Goal: Communication & Community: Answer question/provide support

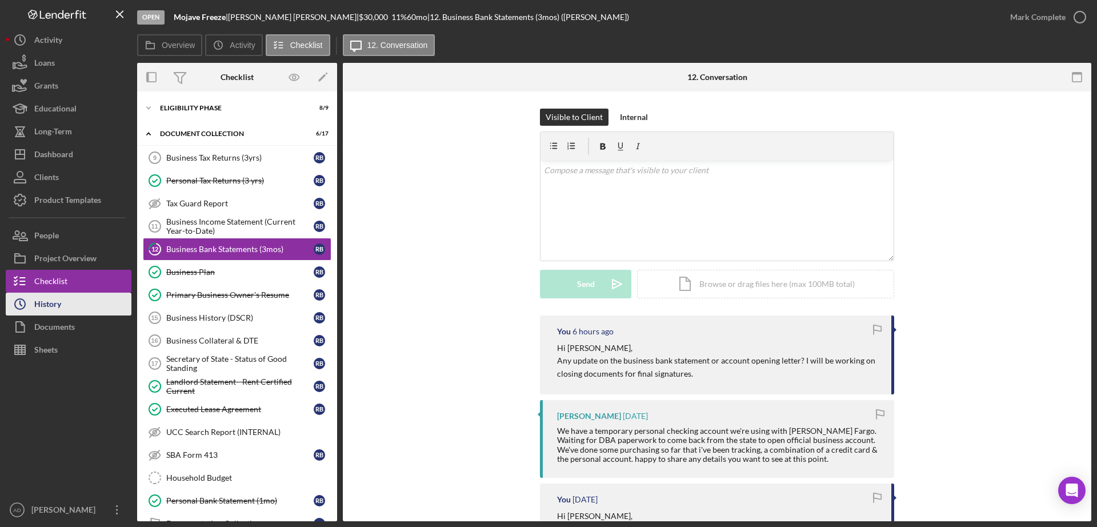
click at [62, 306] on button "Icon/History History" at bounding box center [69, 304] width 126 height 23
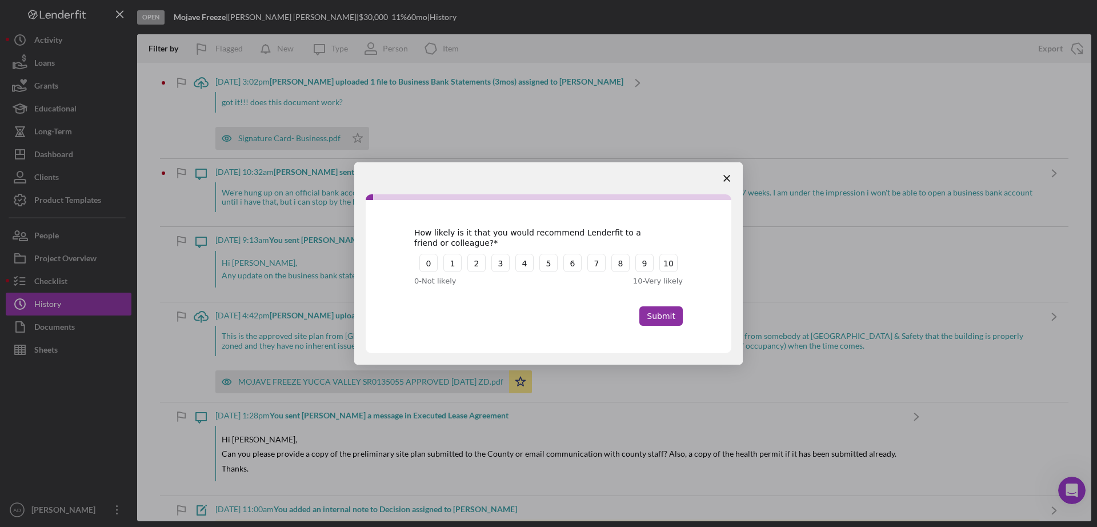
click at [727, 177] on polygon "Close survey" at bounding box center [727, 178] width 7 height 7
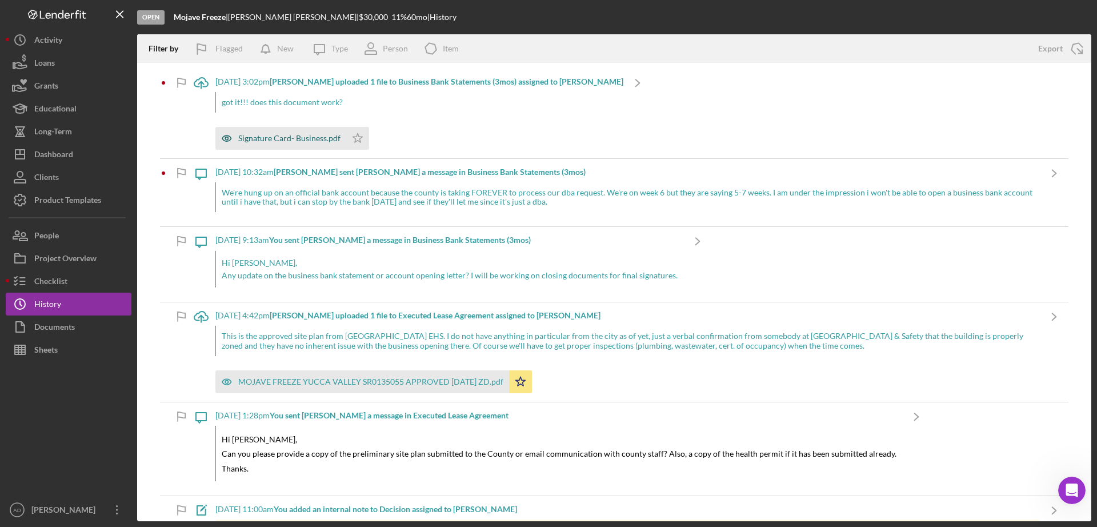
click at [291, 138] on div "Signature Card- Business.pdf" at bounding box center [289, 138] width 102 height 9
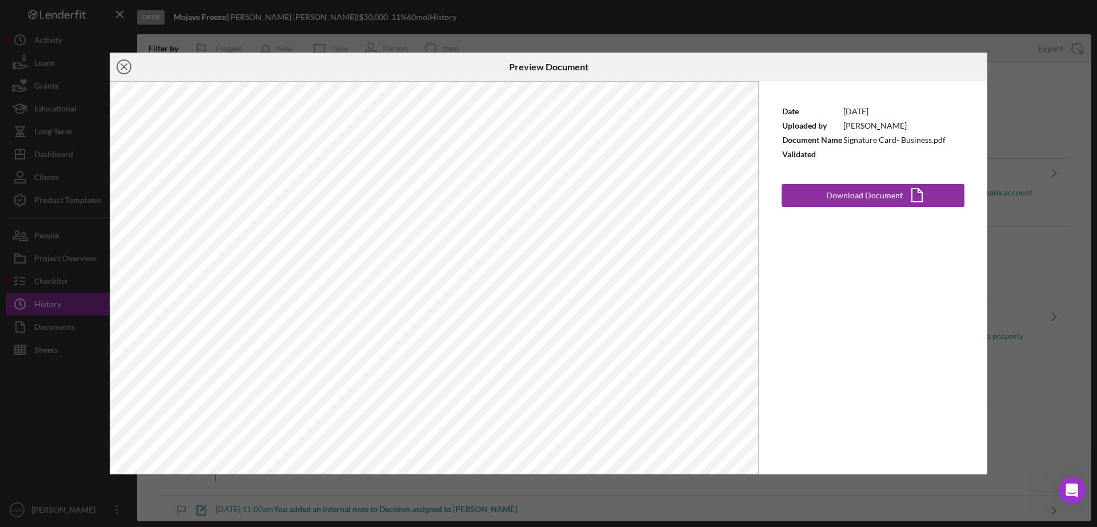
click at [122, 66] on icon "Icon/Close" at bounding box center [124, 67] width 29 height 29
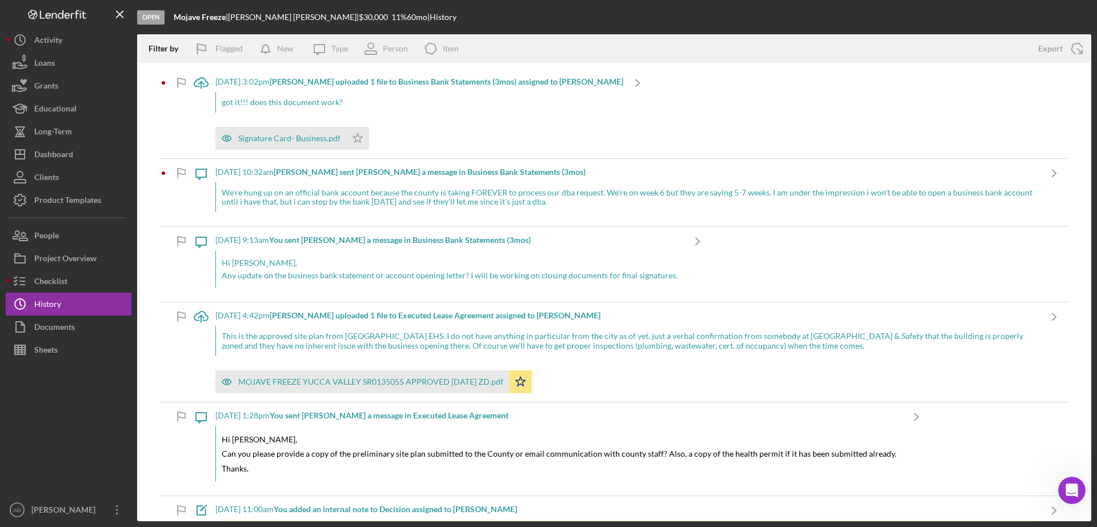
click at [372, 92] on div "got it!!! does this document work?" at bounding box center [419, 102] width 408 height 21
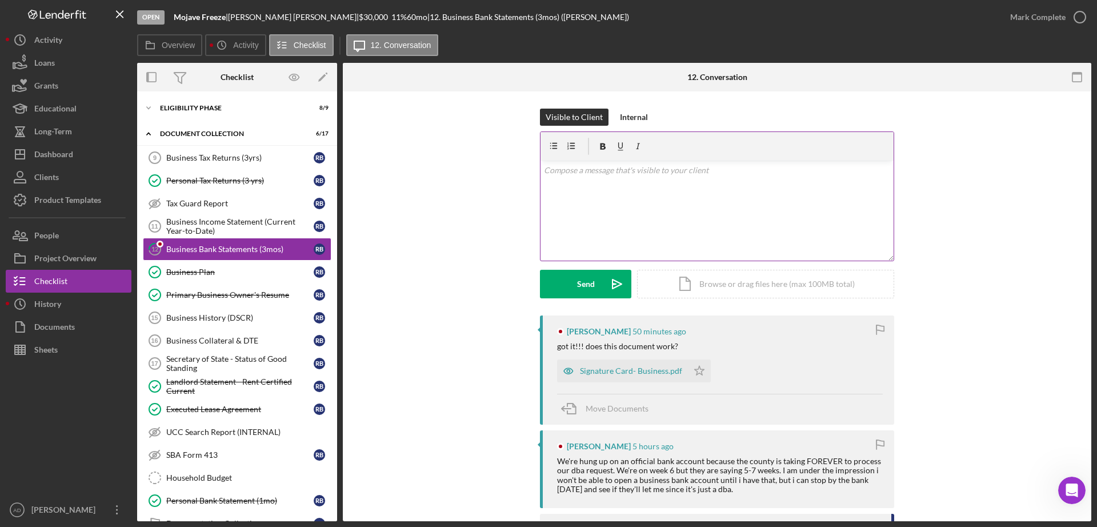
click at [627, 175] on p at bounding box center [717, 170] width 347 height 13
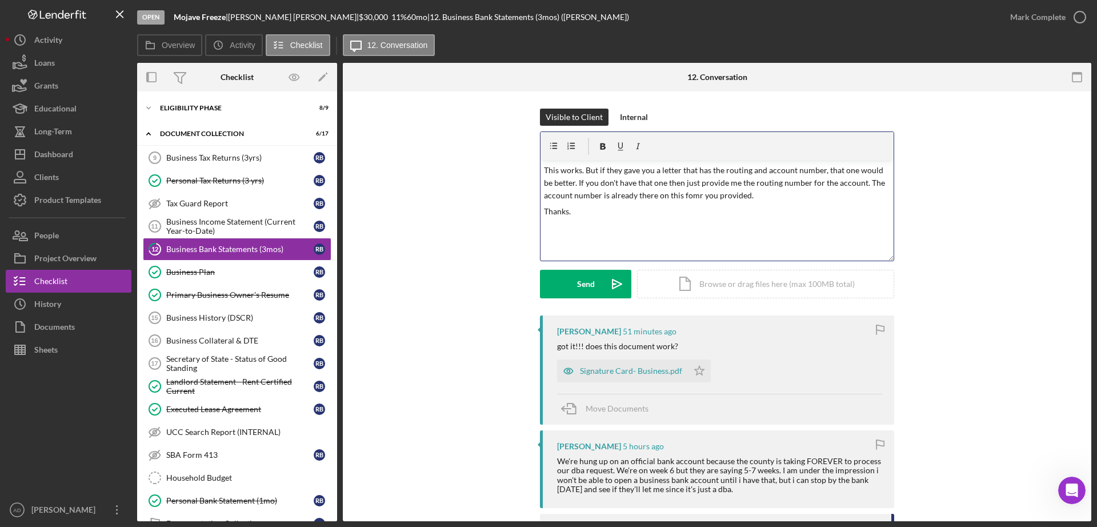
click at [690, 197] on p "This works. But if they gave you a letter that has the routing and account numb…" at bounding box center [717, 183] width 347 height 38
click at [572, 286] on button "Send Icon/icon-invite-send" at bounding box center [585, 284] width 91 height 29
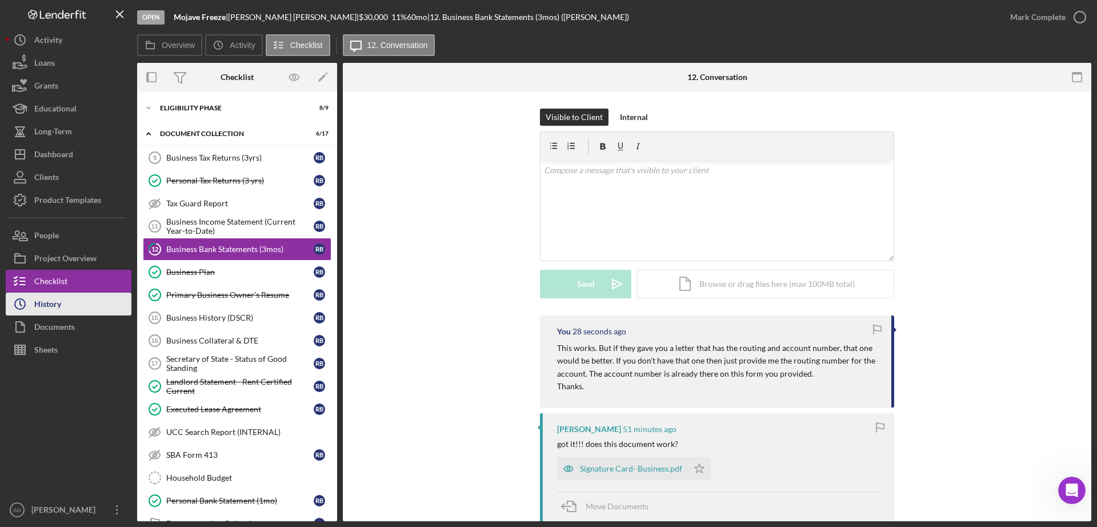
click at [82, 302] on button "Icon/History History" at bounding box center [69, 304] width 126 height 23
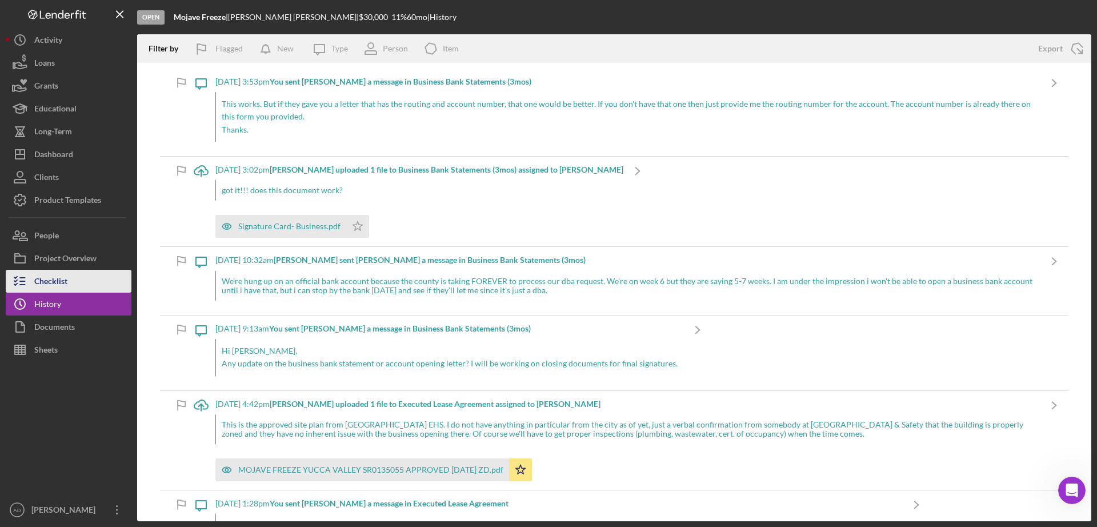
click at [80, 277] on button "Checklist" at bounding box center [69, 281] width 126 height 23
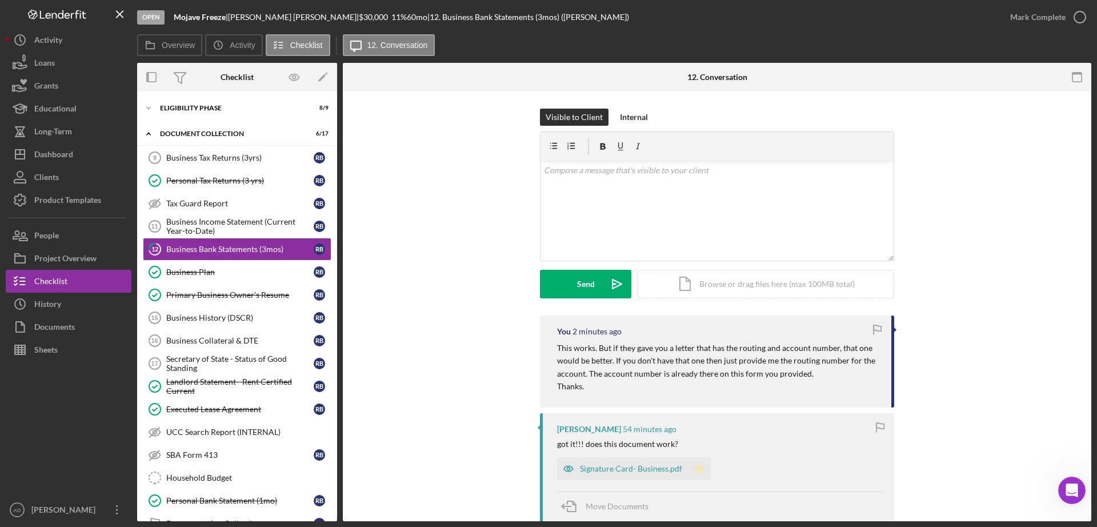
click at [698, 471] on polygon "button" at bounding box center [700, 468] width 10 height 9
click at [65, 299] on button "Icon/History History" at bounding box center [69, 304] width 126 height 23
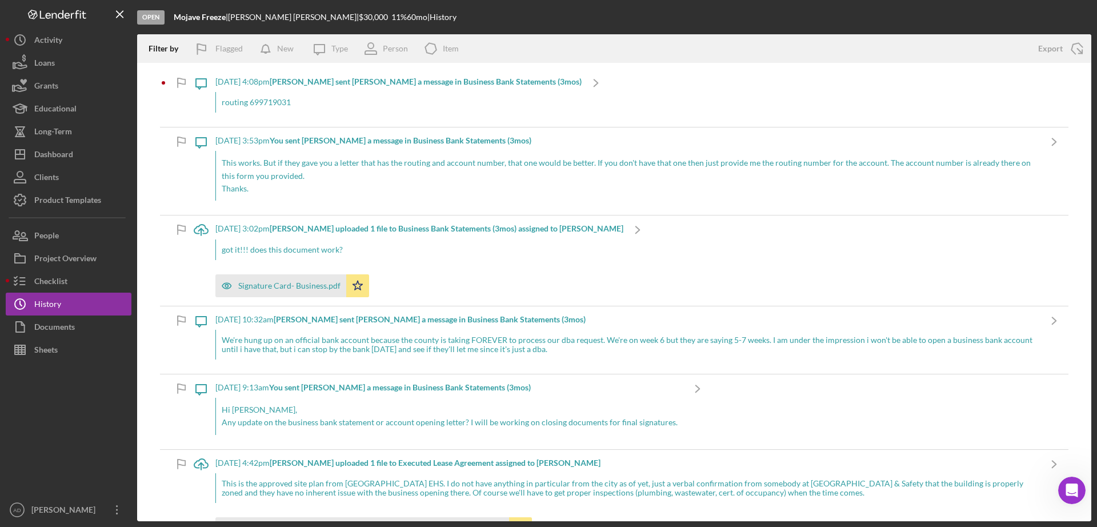
click at [341, 102] on div "routing 699719031" at bounding box center [398, 102] width 366 height 21
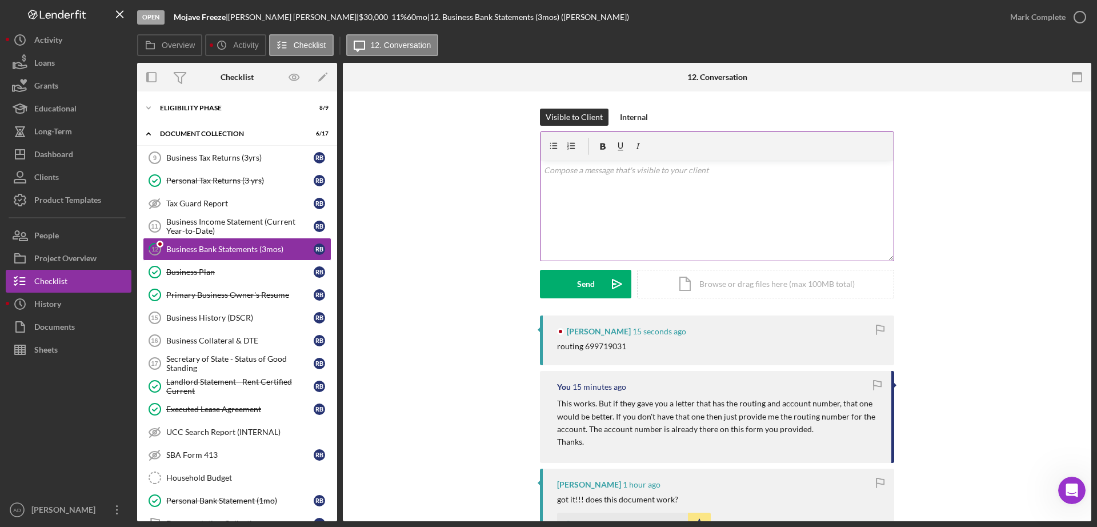
click at [576, 186] on div "v Color teal Color pink Remove color Add row above Add row below Add column bef…" at bounding box center [717, 211] width 353 height 100
click at [580, 287] on div "Send" at bounding box center [586, 284] width 18 height 29
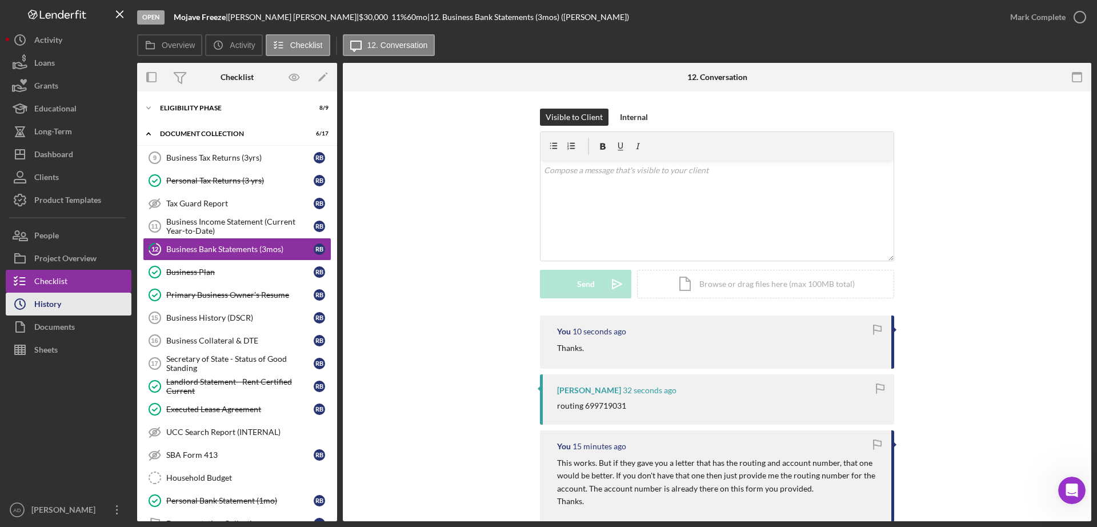
click at [67, 305] on button "Icon/History History" at bounding box center [69, 304] width 126 height 23
